Goal: Task Accomplishment & Management: Manage account settings

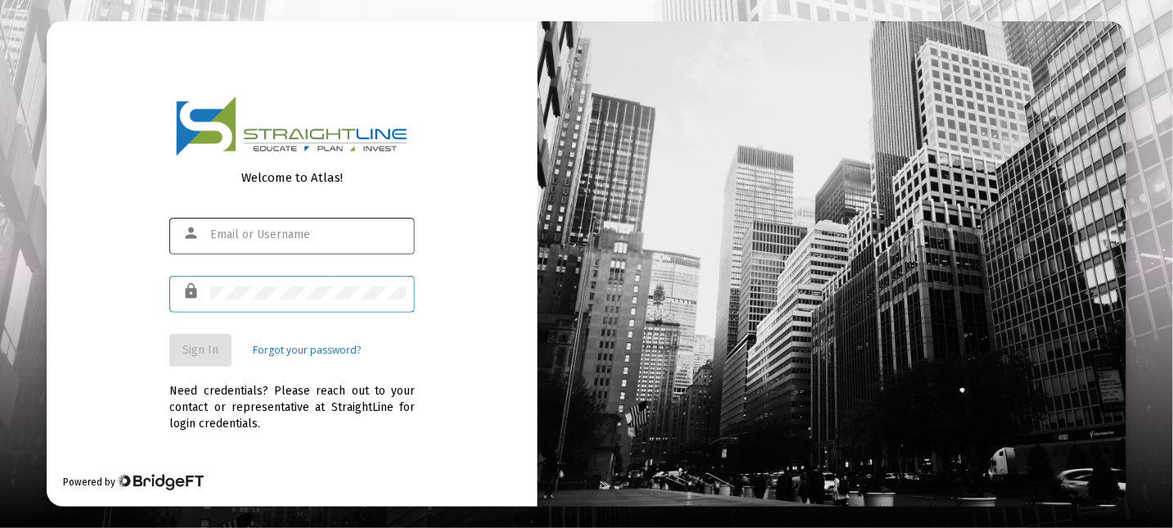
click at [213, 240] on div at bounding box center [308, 234] width 196 height 40
click at [218, 242] on div at bounding box center [308, 234] width 196 height 40
click at [226, 234] on input "text" at bounding box center [308, 234] width 196 height 13
type input "[EMAIL_ADDRESS][DOMAIN_NAME]"
click at [241, 285] on div at bounding box center [308, 292] width 196 height 40
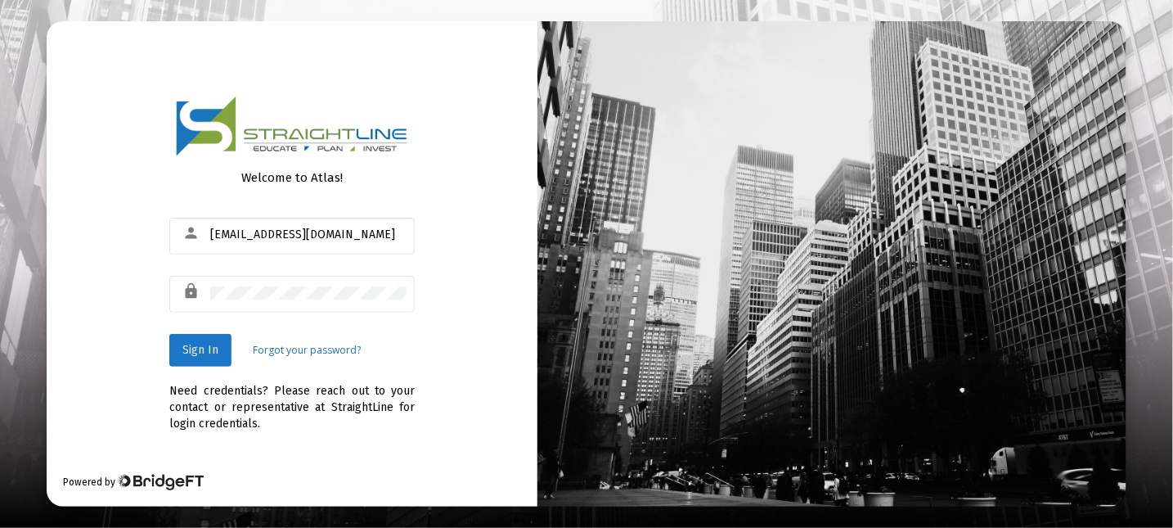
click at [196, 347] on span "Sign In" at bounding box center [200, 350] width 36 height 14
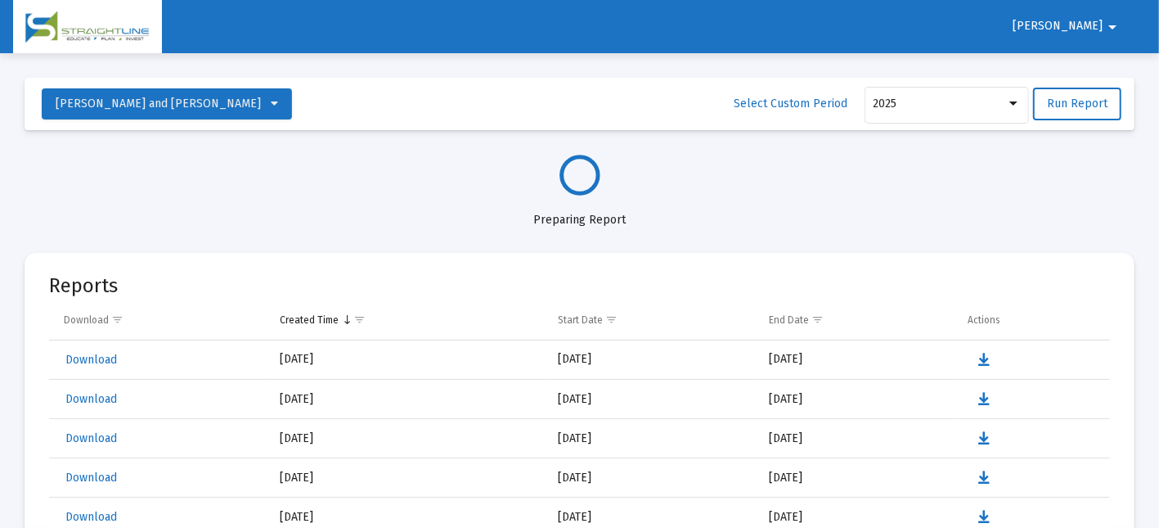
select select "View all"
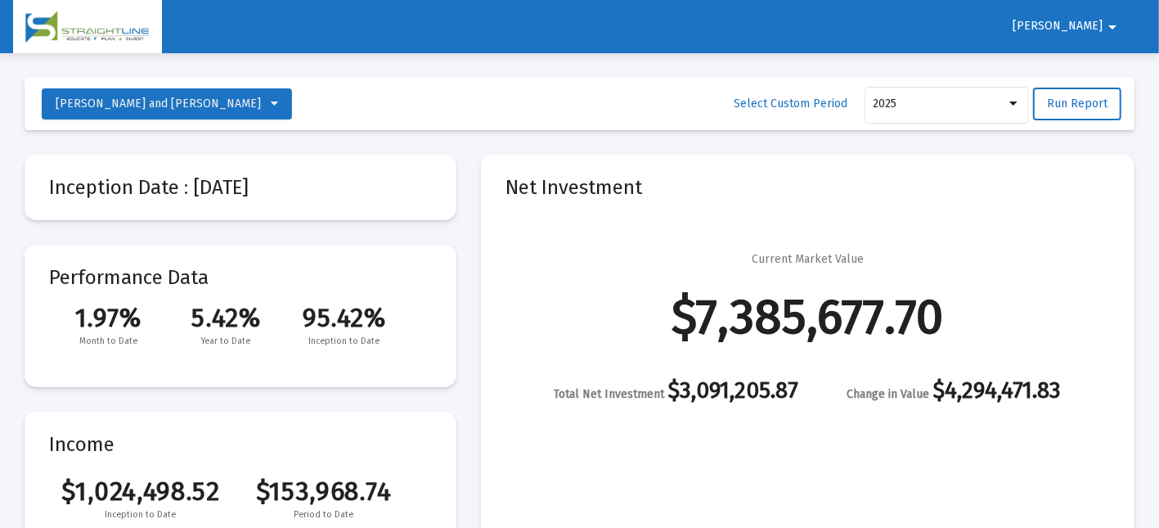
scroll to position [8637, 0]
